Goal: Task Accomplishment & Management: Complete application form

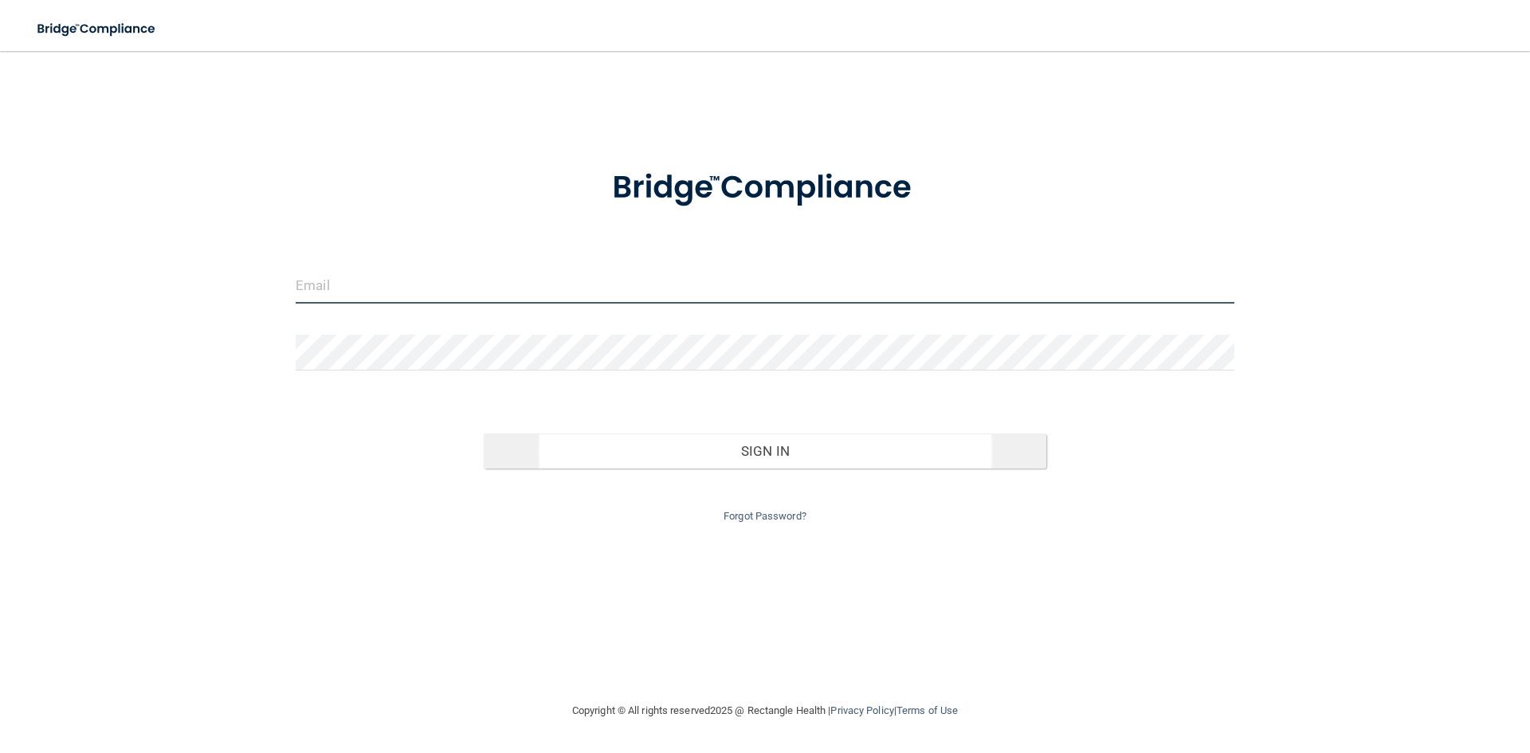
type input "[EMAIL_ADDRESS][DOMAIN_NAME]"
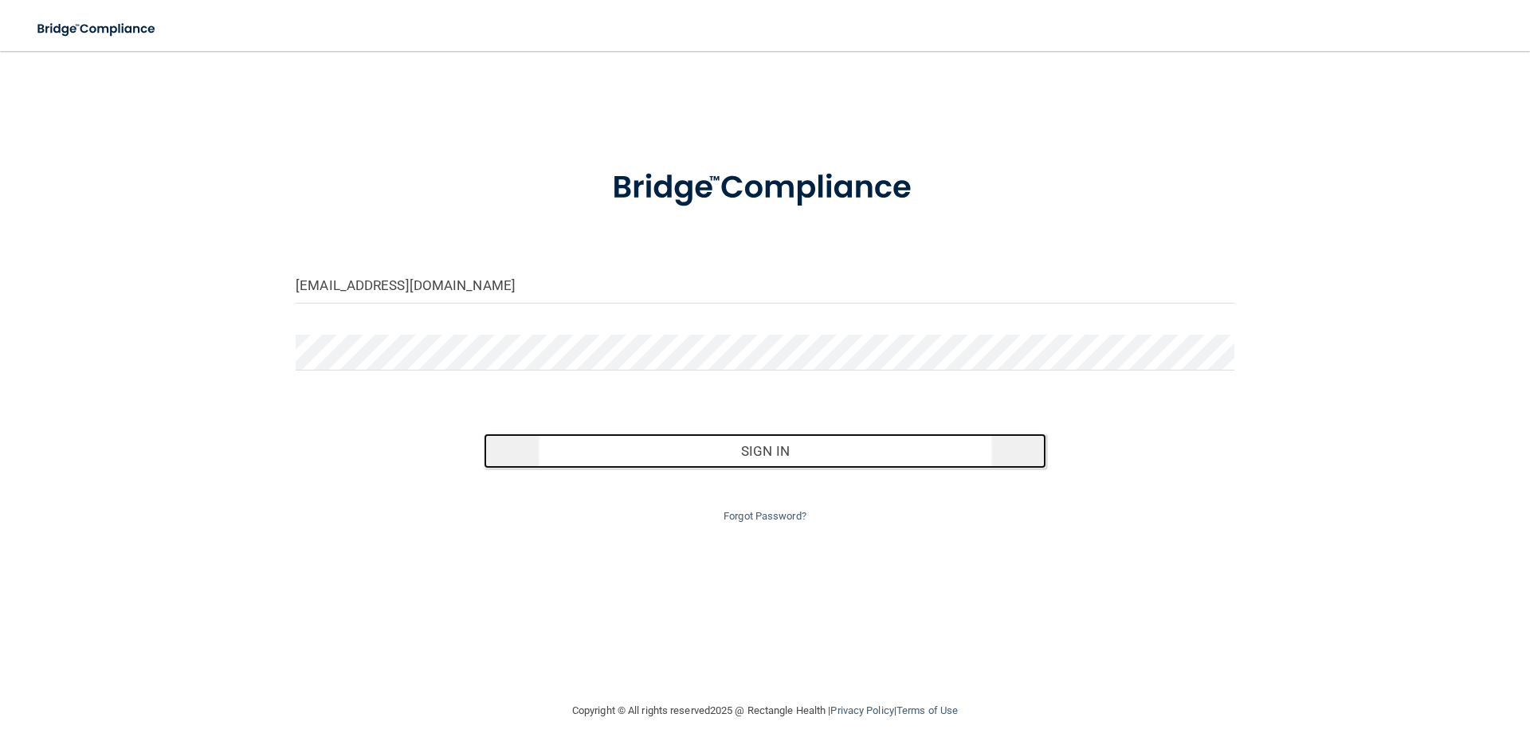
click at [616, 451] on button "Sign In" at bounding box center [765, 450] width 563 height 35
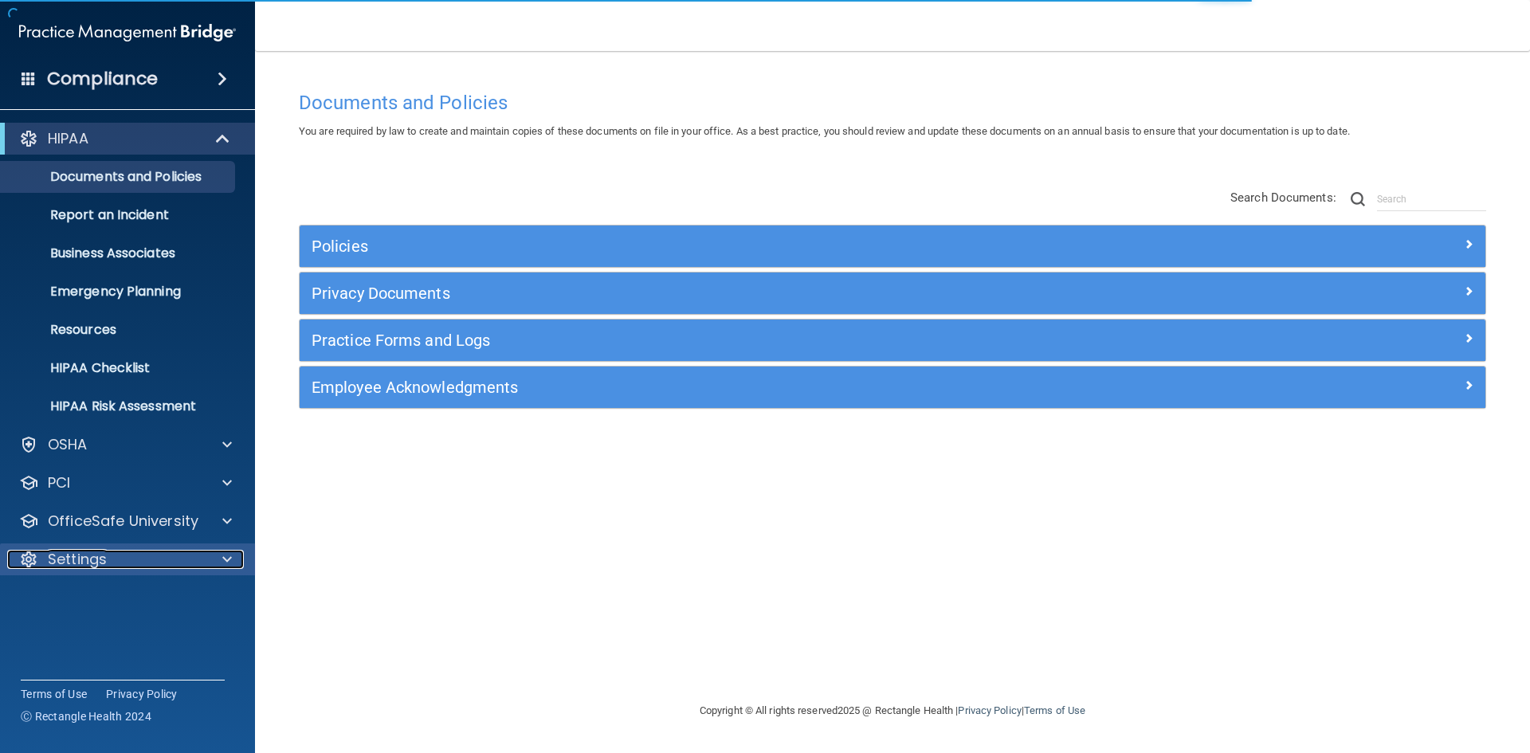
click at [209, 562] on div at bounding box center [225, 559] width 40 height 19
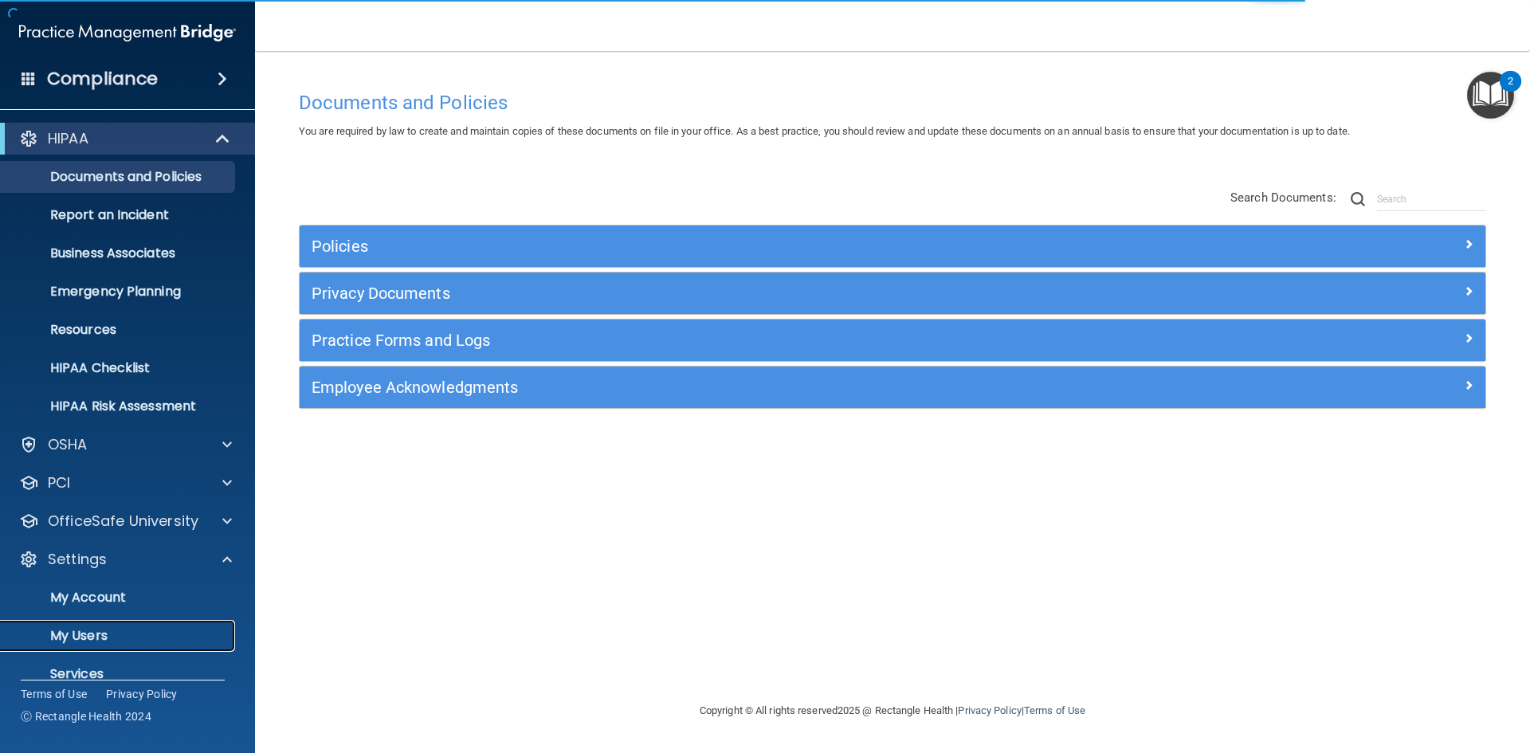
click at [146, 632] on p "My Users" at bounding box center [119, 636] width 218 height 16
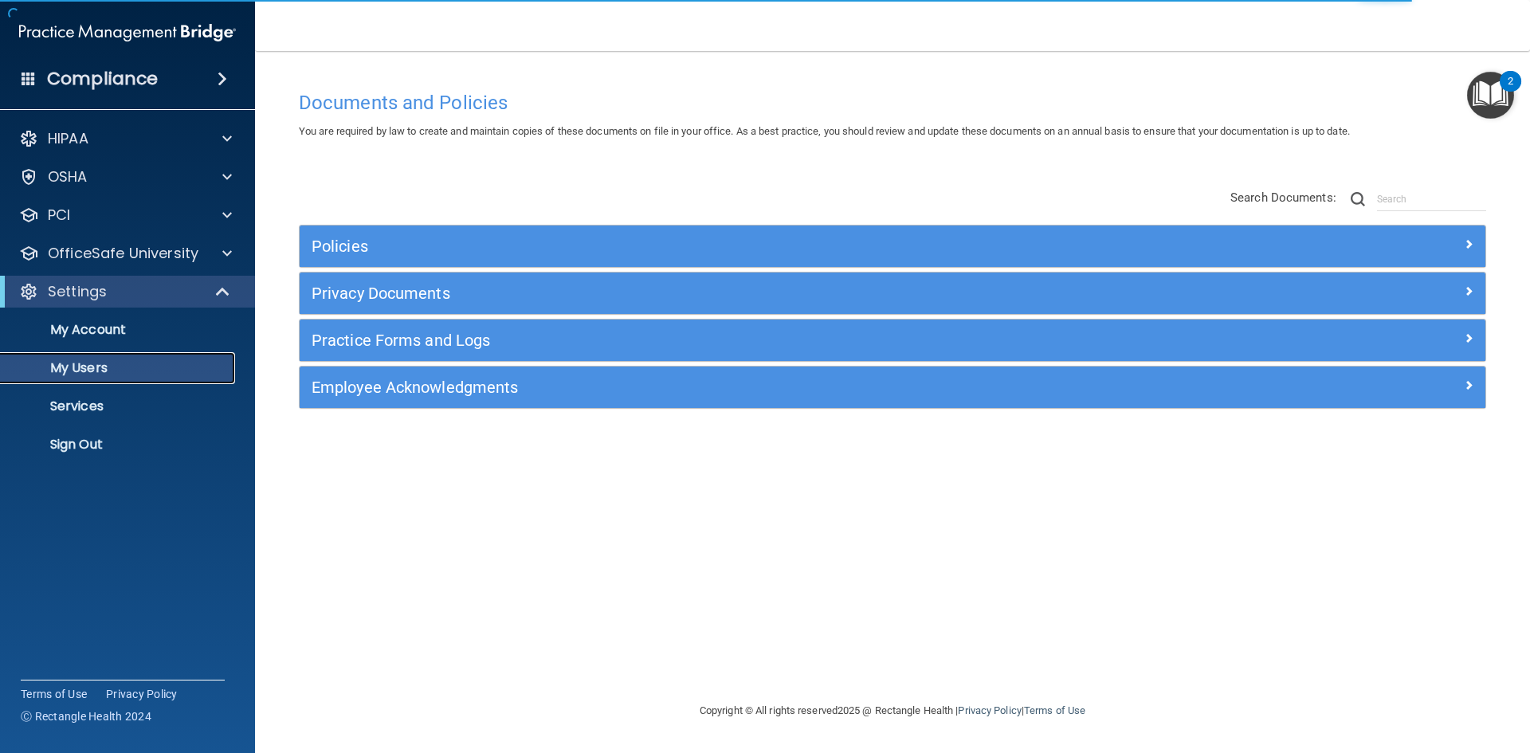
select select "20"
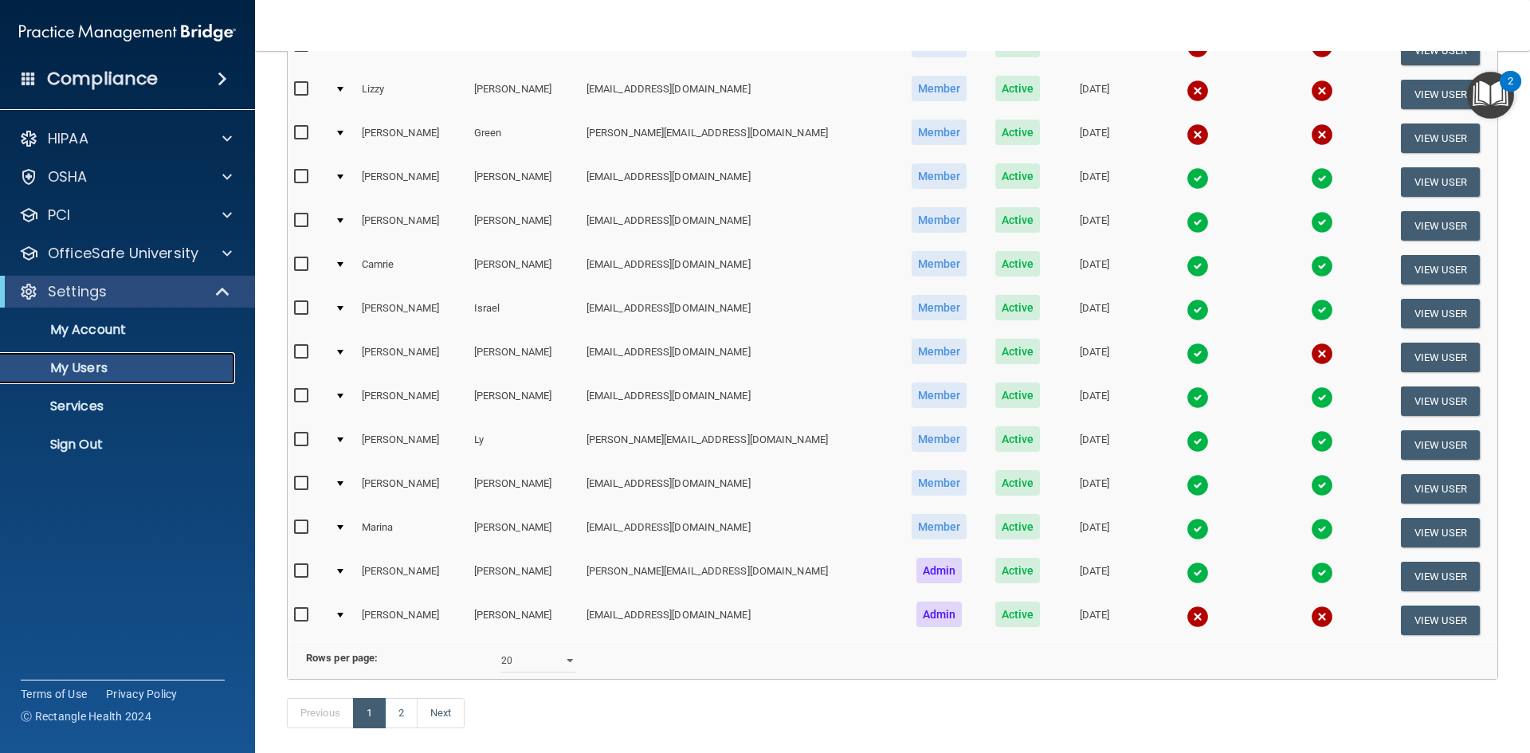
scroll to position [558, 0]
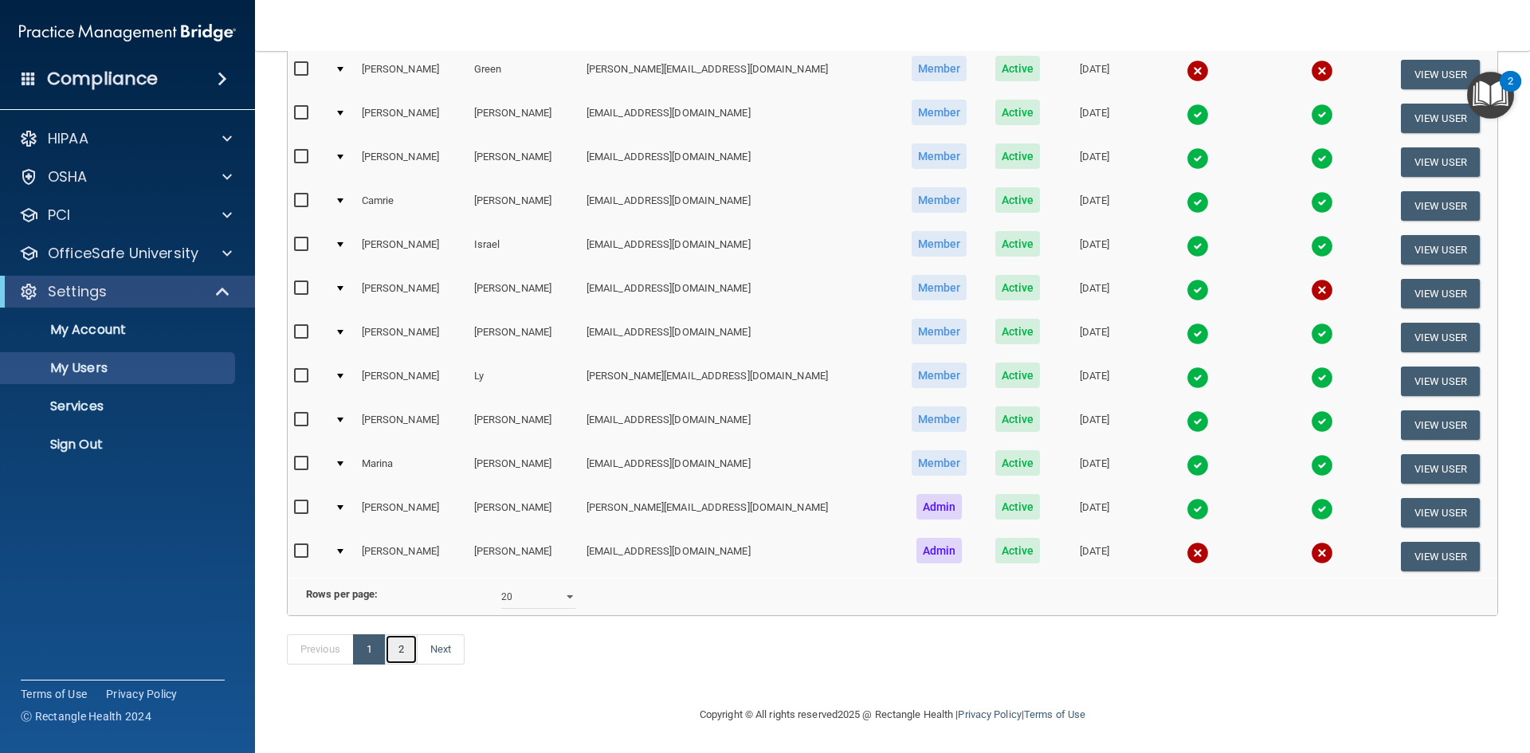
click at [398, 660] on link "2" at bounding box center [401, 649] width 33 height 30
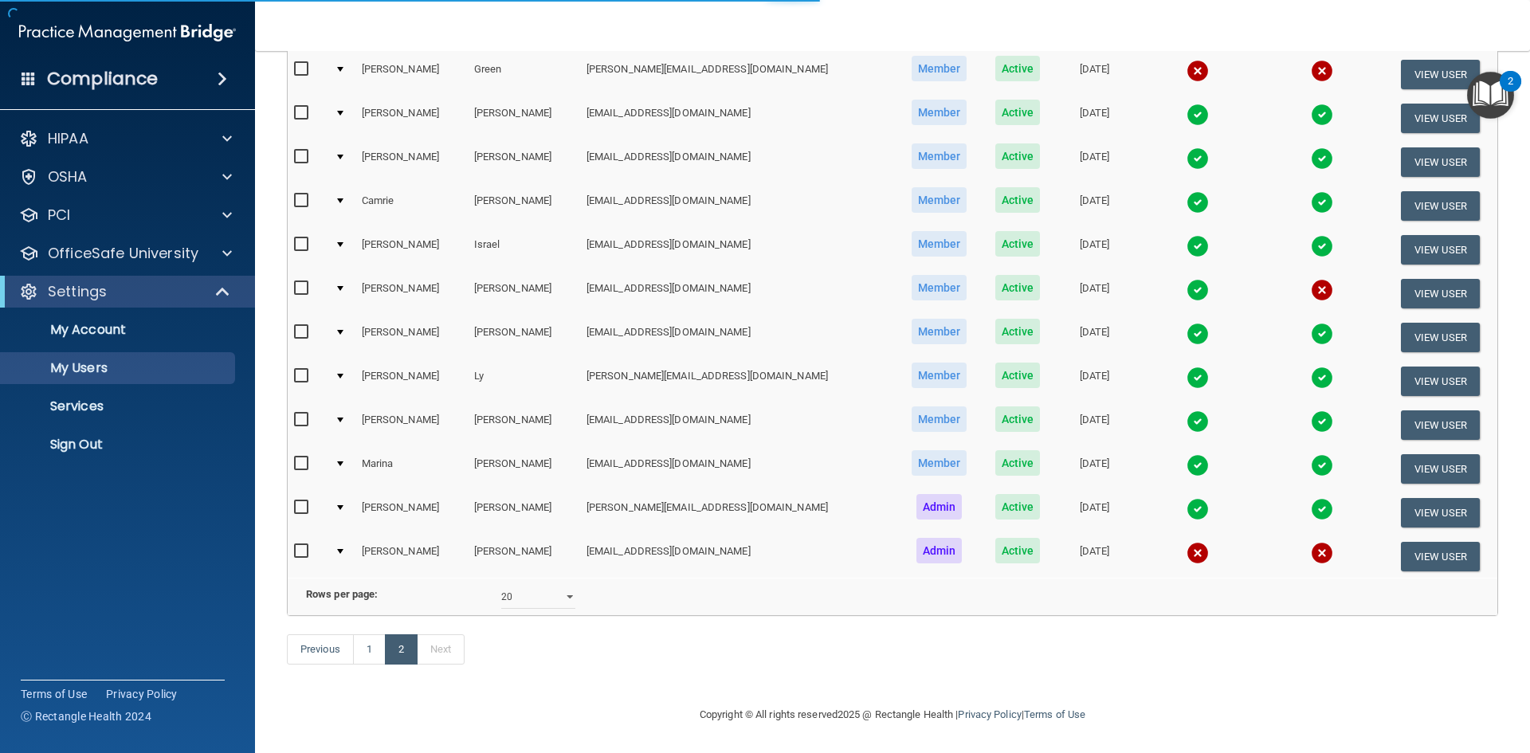
select select "20"
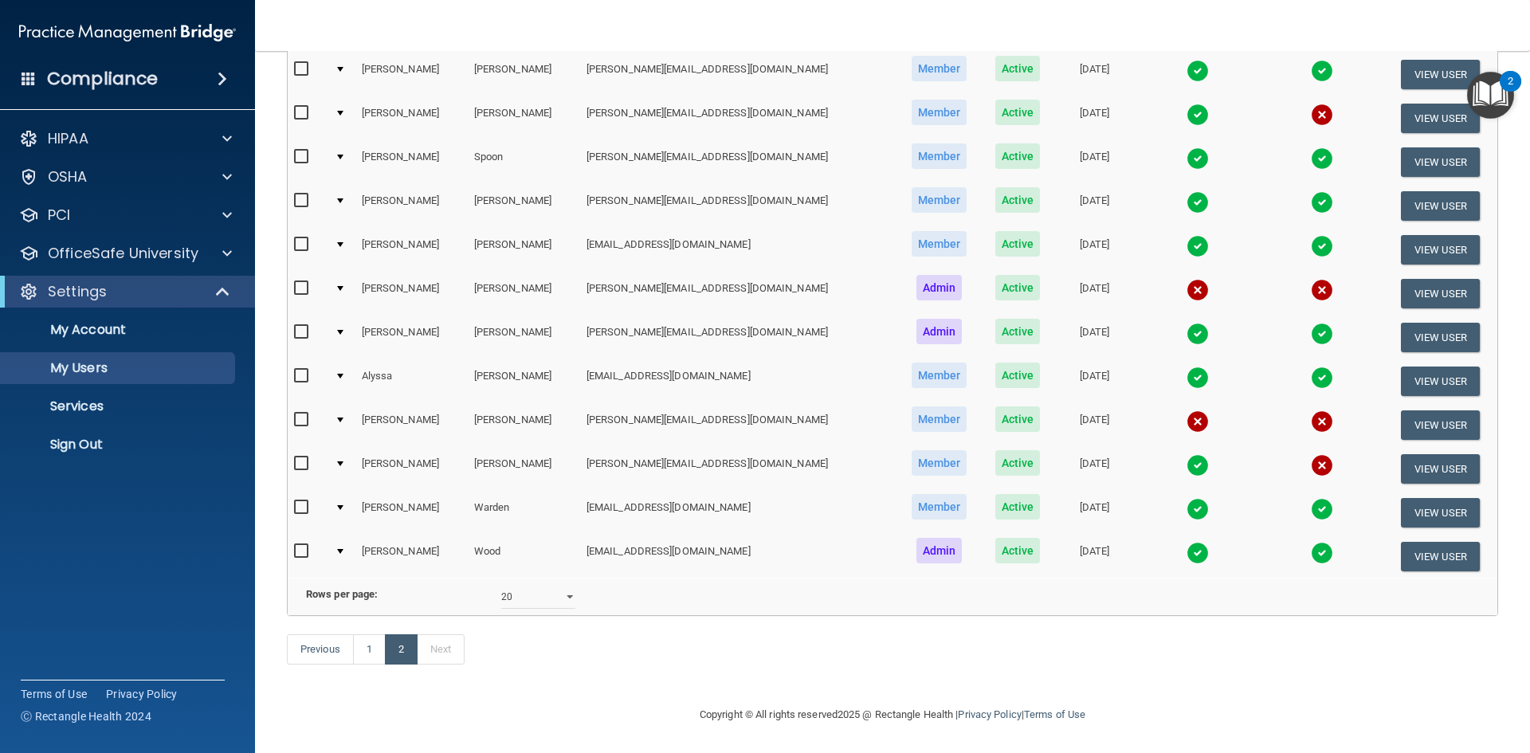
scroll to position [259, 0]
click at [363, 657] on link "1" at bounding box center [369, 649] width 33 height 30
select select "20"
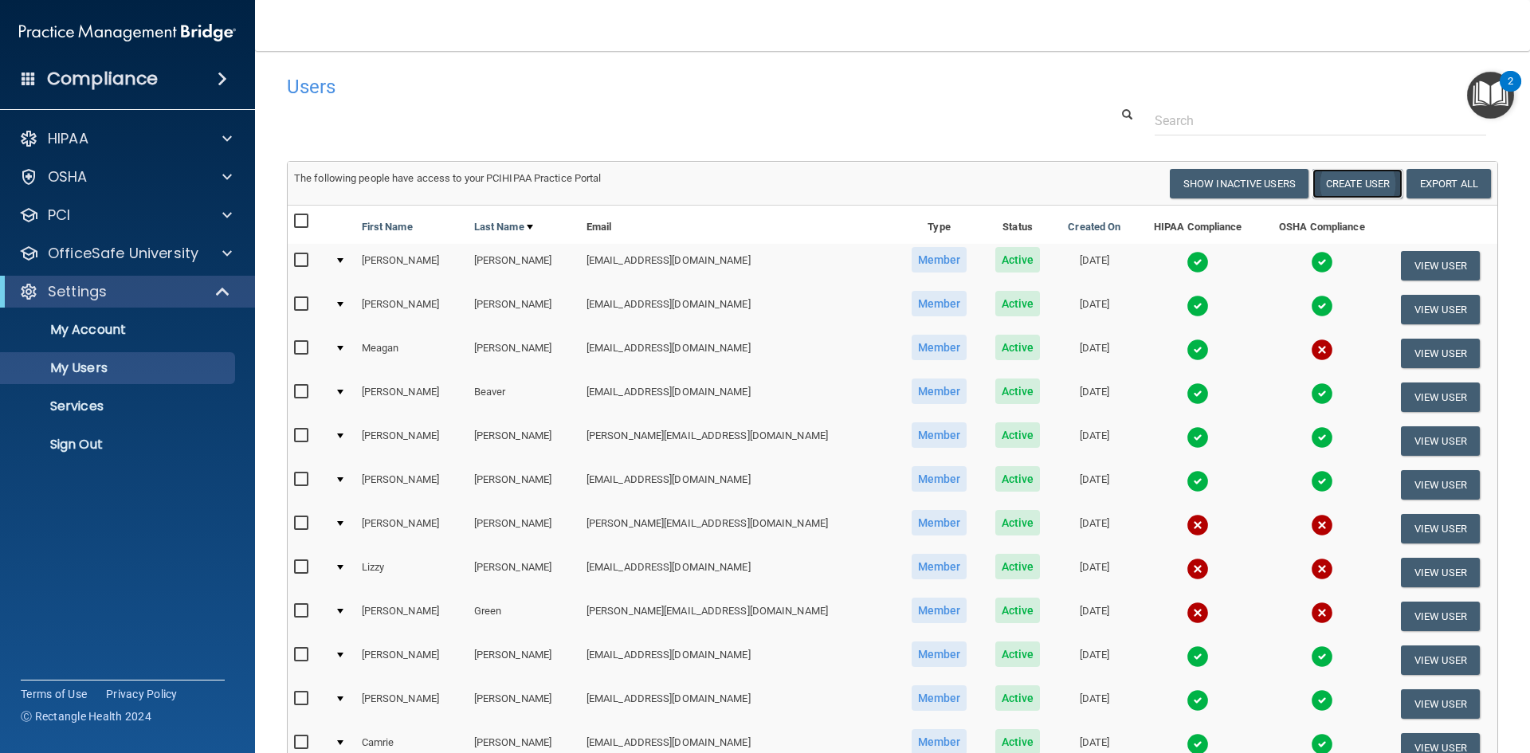
click at [1348, 187] on button "Create User" at bounding box center [1357, 183] width 90 height 29
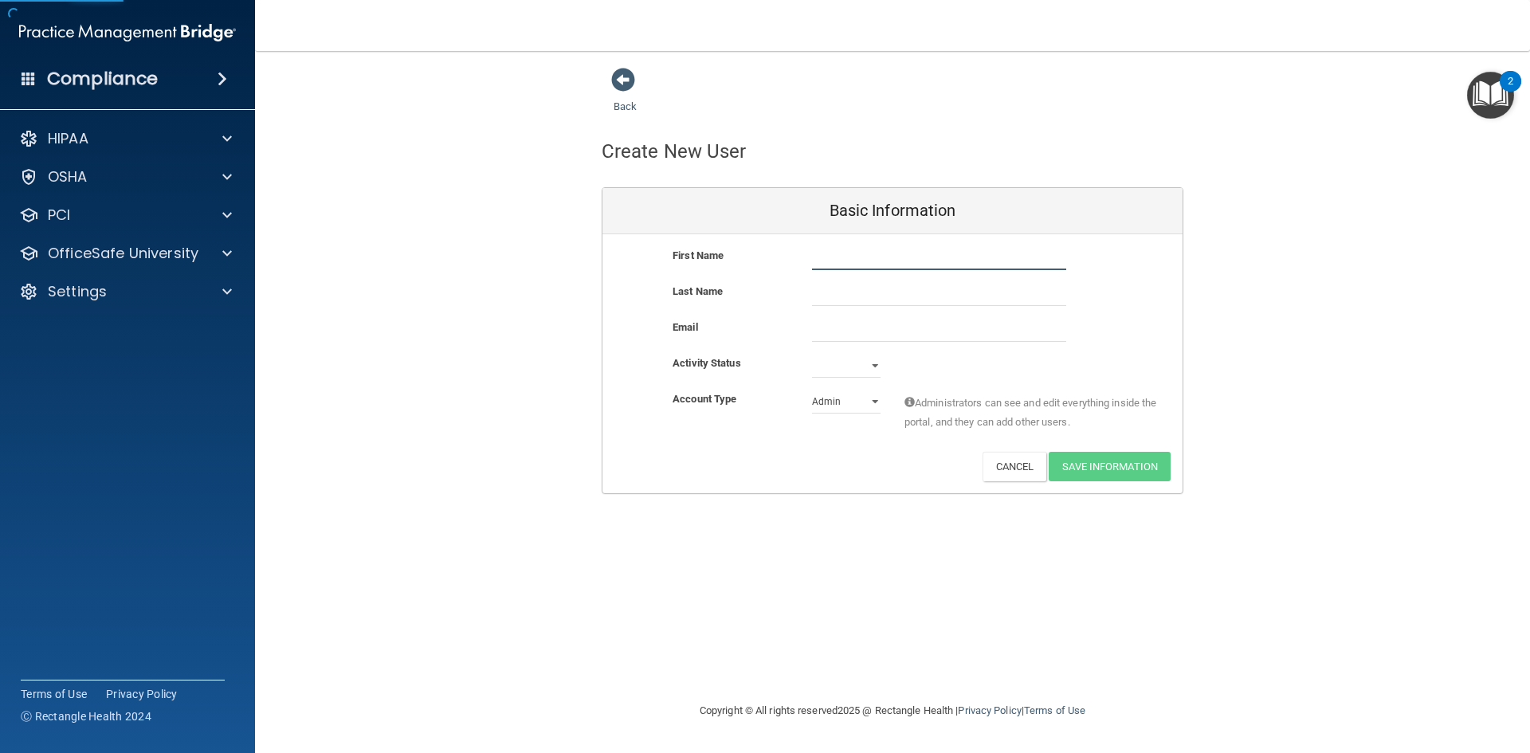
click at [935, 263] on input "text" at bounding box center [939, 258] width 254 height 24
type input "[PERSON_NAME]"
click at [911, 335] on input "email" at bounding box center [939, 330] width 254 height 24
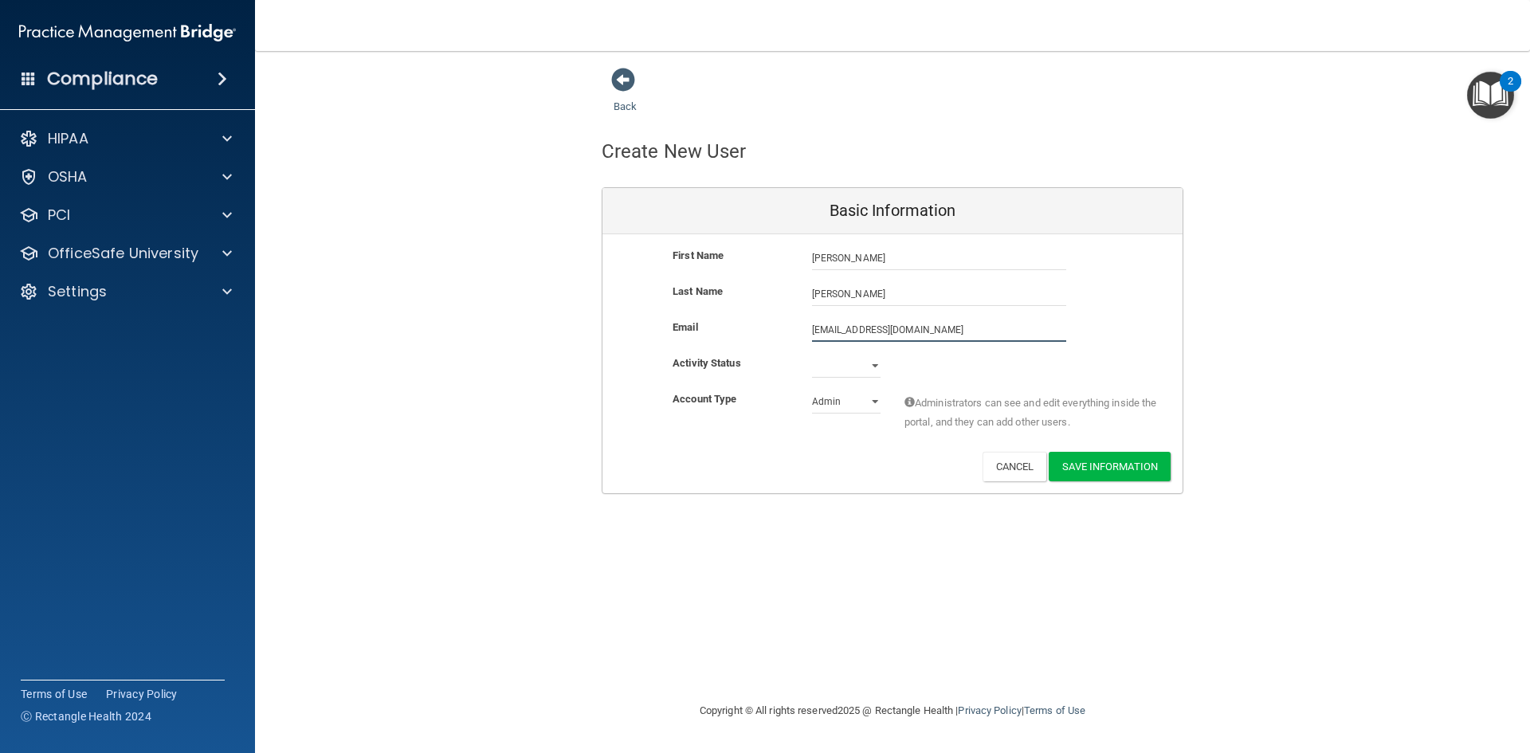
type input "[EMAIL_ADDRESS][DOMAIN_NAME]"
click at [880, 364] on div "Active Inactive" at bounding box center [846, 369] width 92 height 24
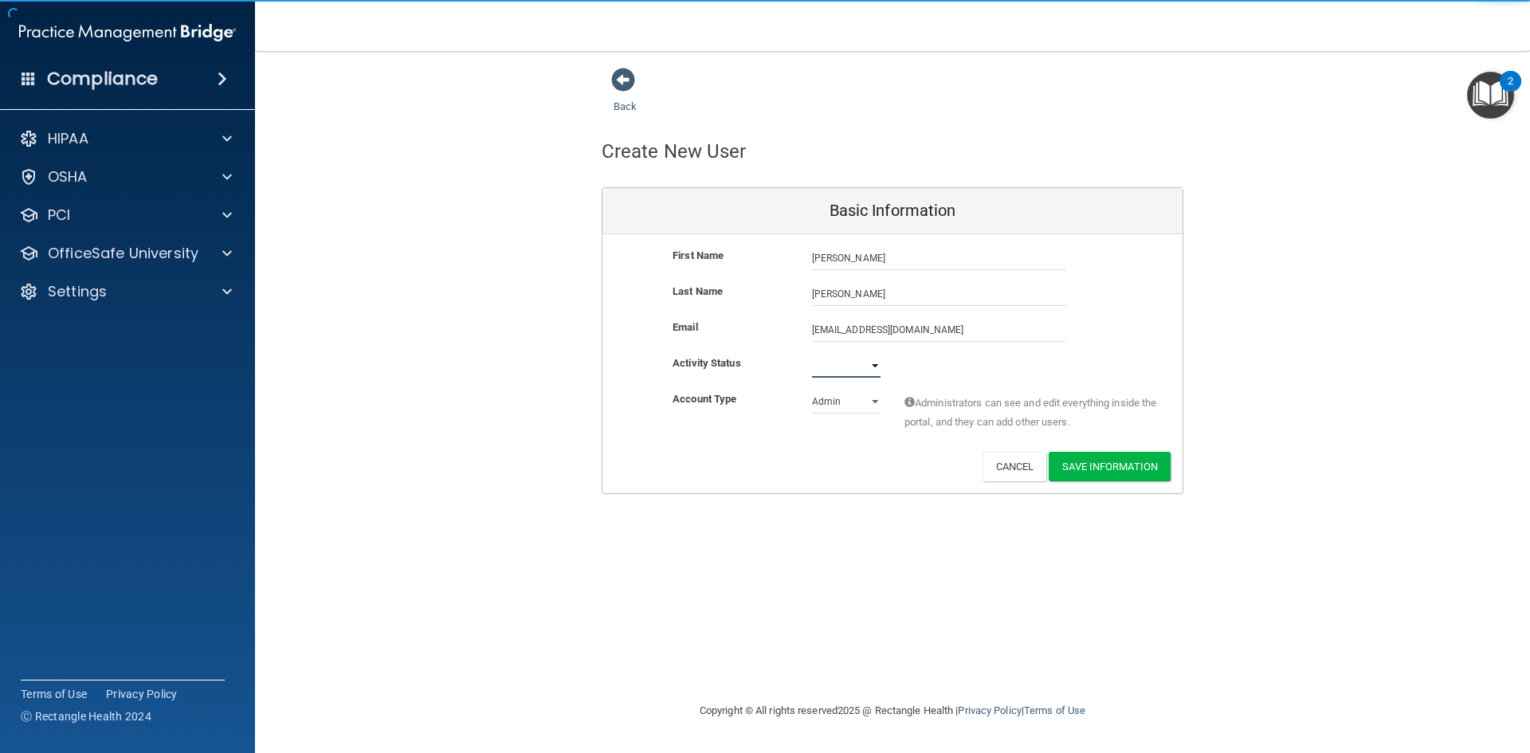
click at [871, 365] on select "Active Inactive" at bounding box center [846, 366] width 69 height 24
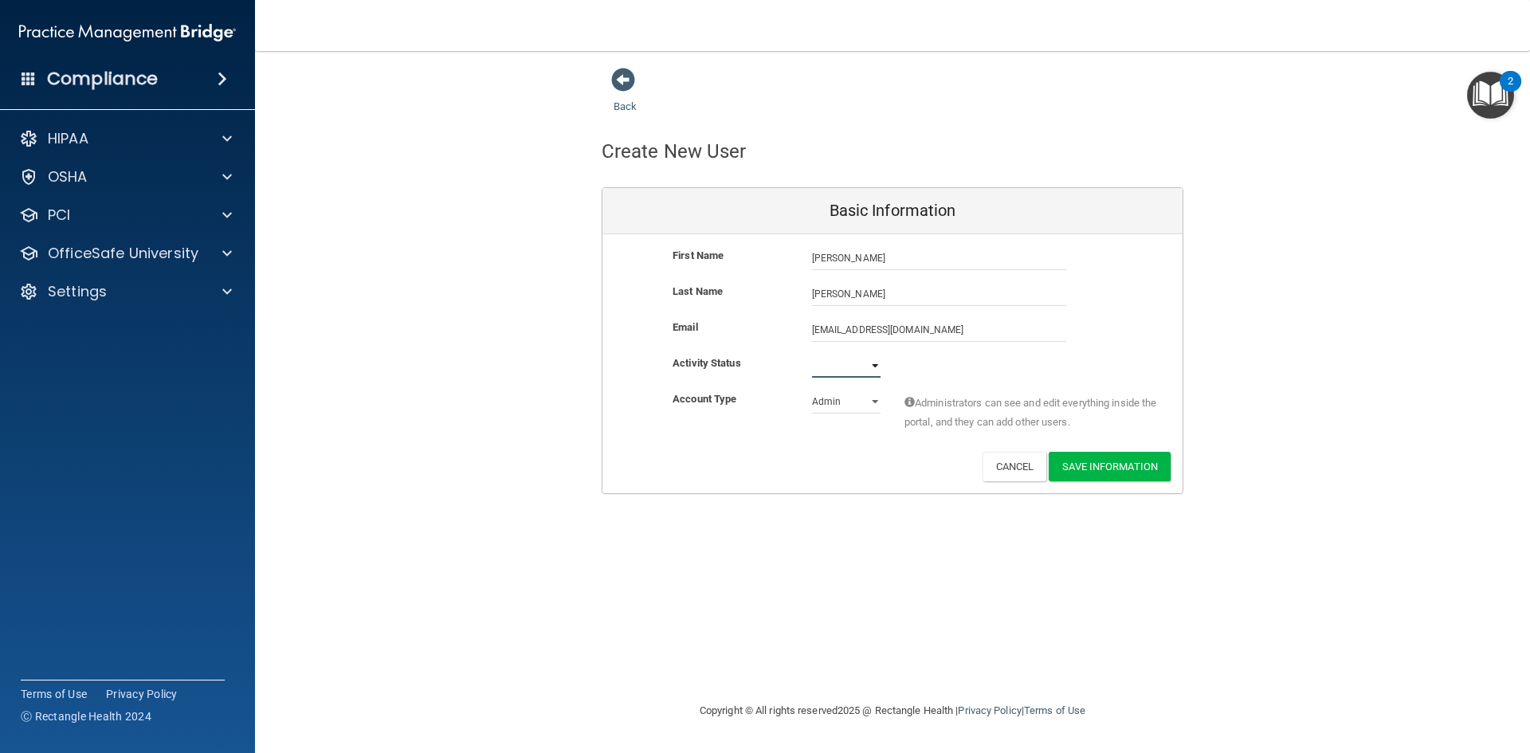
select select "active"
click at [812, 354] on select "Active Inactive" at bounding box center [846, 366] width 69 height 24
click at [865, 399] on select "Admin Member" at bounding box center [846, 402] width 69 height 24
select select "practice_member"
click at [812, 390] on select "Admin Member" at bounding box center [846, 402] width 69 height 24
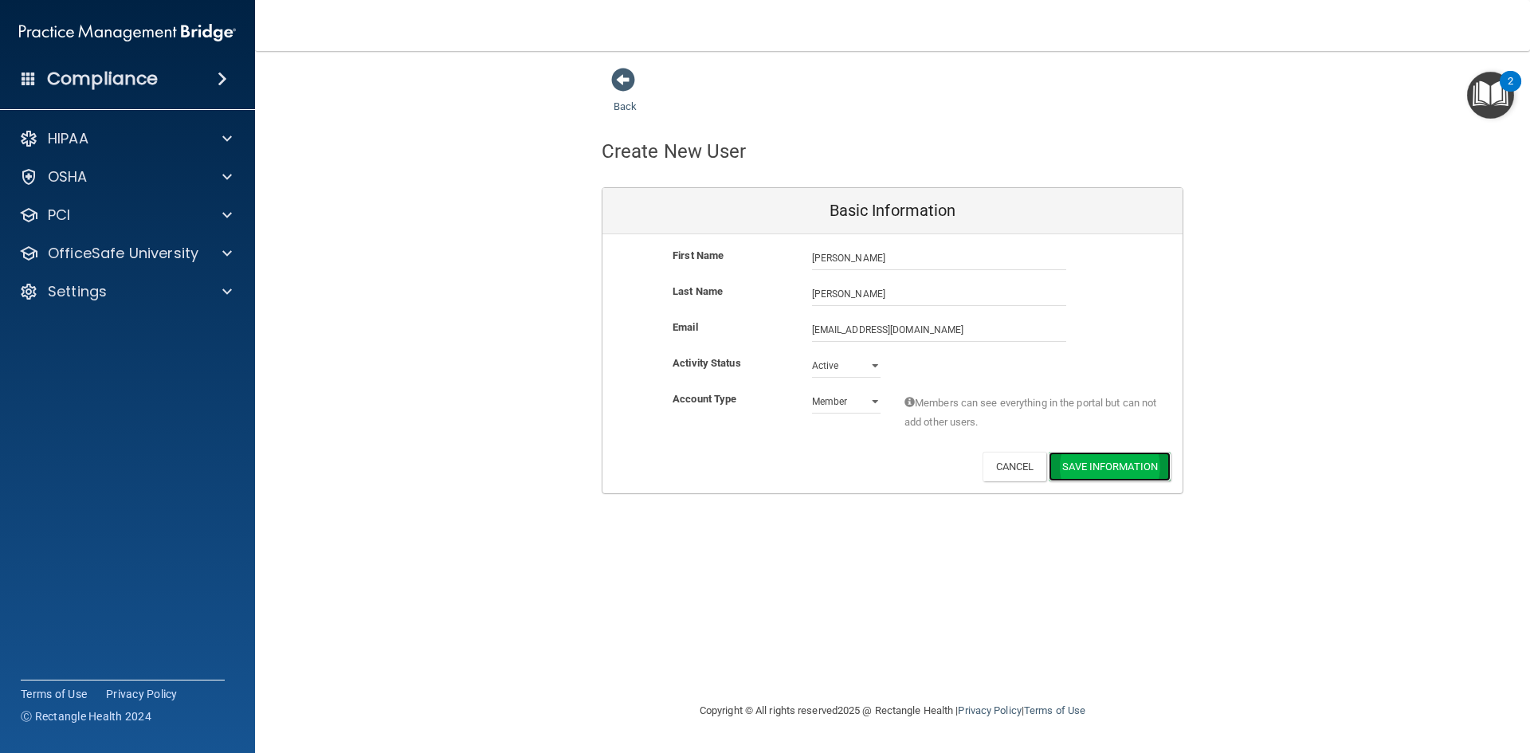
click at [1119, 464] on button "Save Information" at bounding box center [1109, 466] width 122 height 29
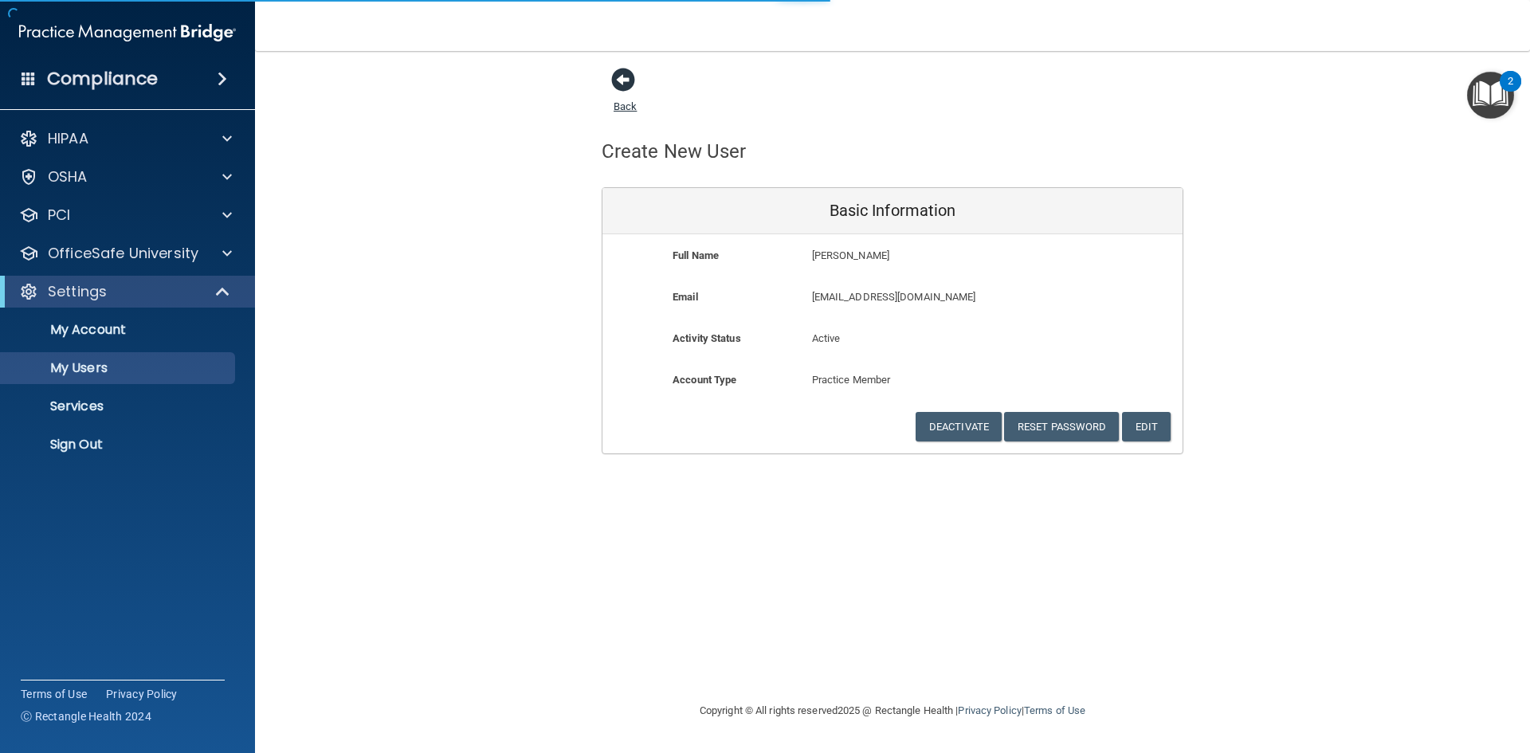
select select "20"
